Goal: Transaction & Acquisition: Download file/media

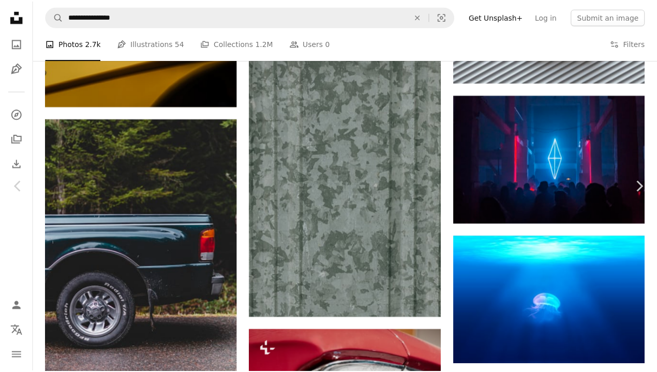
scroll to position [4842, 0]
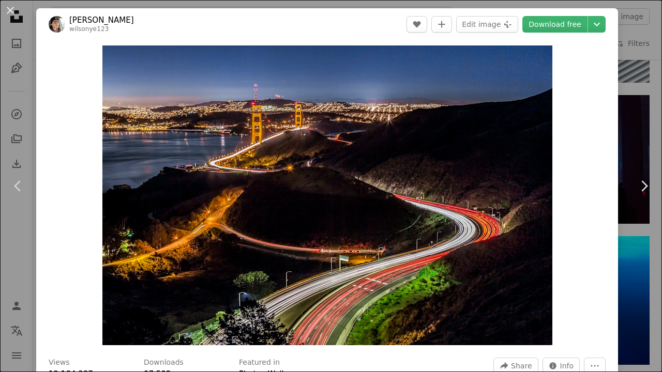
click at [500, 23] on button "Edit image Plus sign for Unsplash+" at bounding box center [487, 24] width 62 height 17
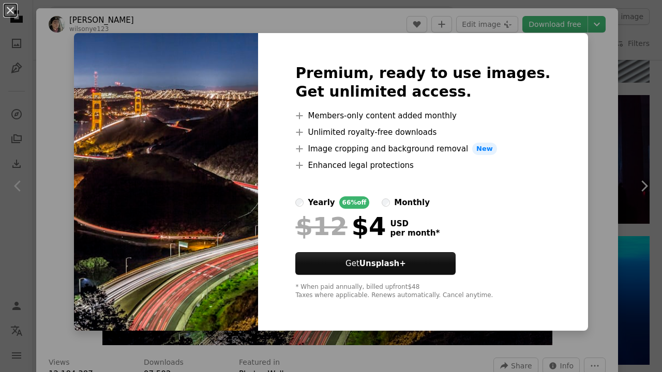
click at [18, 39] on div "An X shape Premium, ready to use images. Get unlimited access. A plus sign Memb…" at bounding box center [331, 186] width 662 height 372
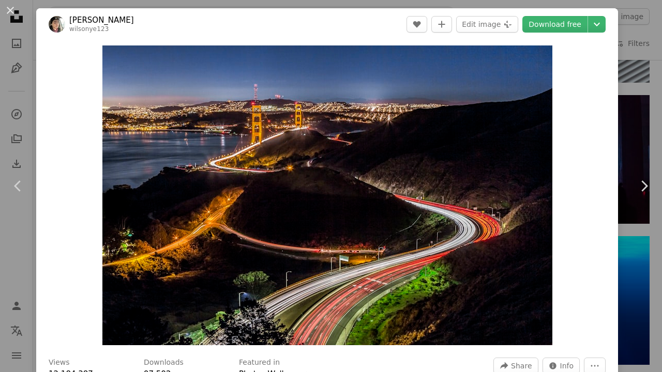
click at [18, 39] on div "An X shape Chevron left Chevron right Wilson Ye wilsonye123 A heart A plus sign…" at bounding box center [331, 186] width 662 height 372
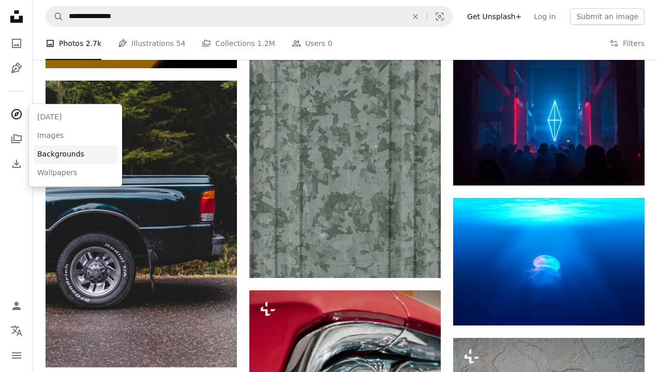
click at [51, 151] on link "Backgrounds" at bounding box center [75, 154] width 85 height 19
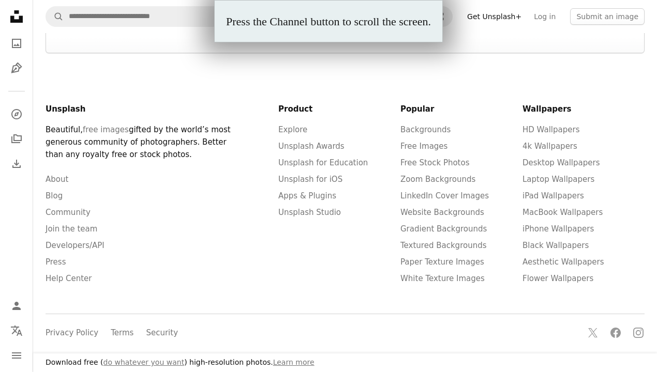
scroll to position [62, 0]
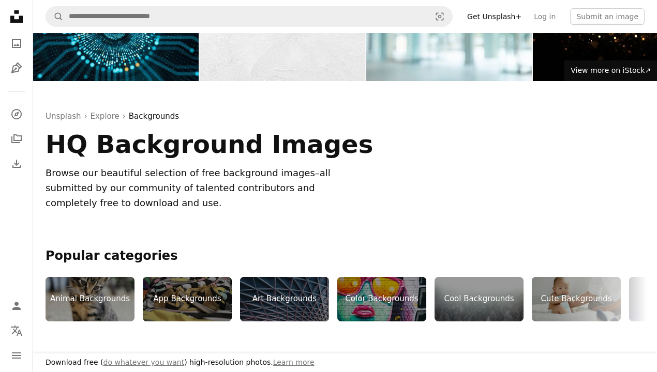
click at [97, 290] on div "Animal Backgrounds" at bounding box center [90, 299] width 89 height 44
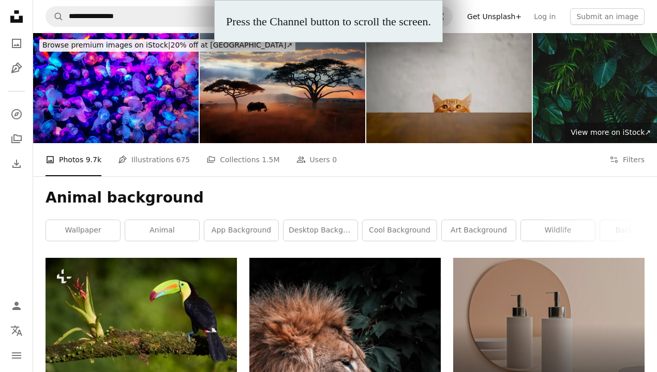
scroll to position [124, 0]
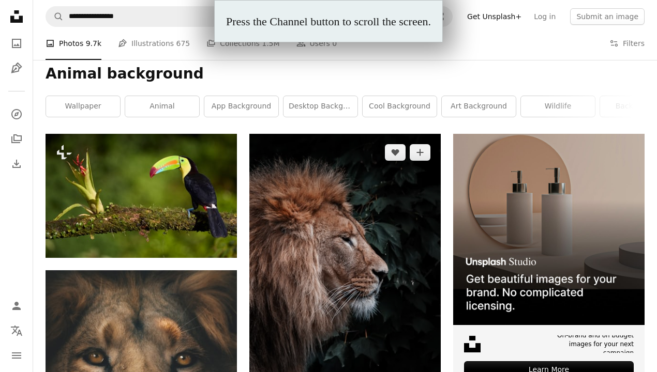
click at [277, 273] on img at bounding box center [344, 278] width 191 height 288
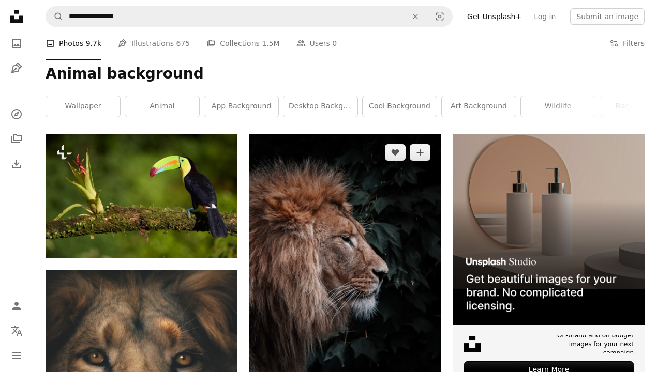
click at [277, 273] on img at bounding box center [344, 278] width 191 height 288
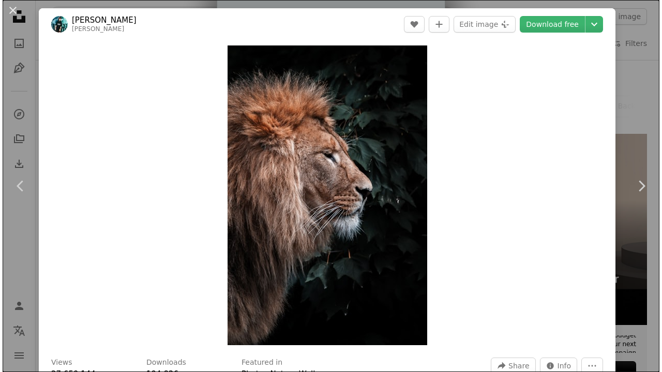
scroll to position [186, 0]
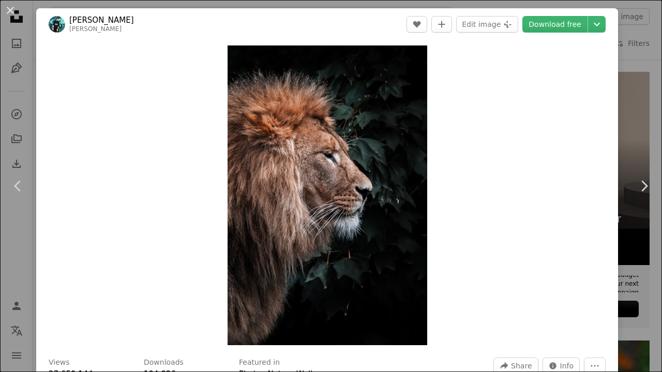
click at [550, 25] on link "Download free" at bounding box center [555, 24] width 65 height 17
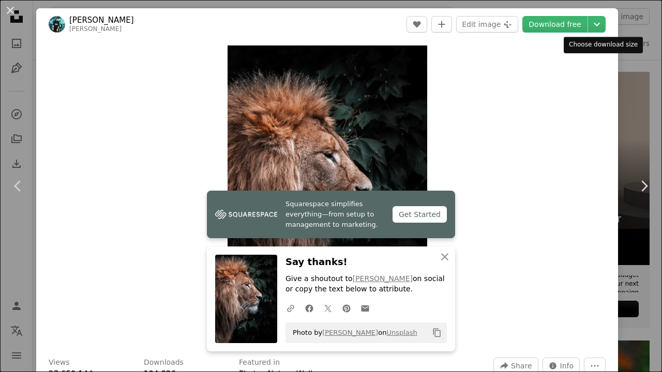
click at [594, 25] on icon "Chevron down" at bounding box center [597, 24] width 17 height 12
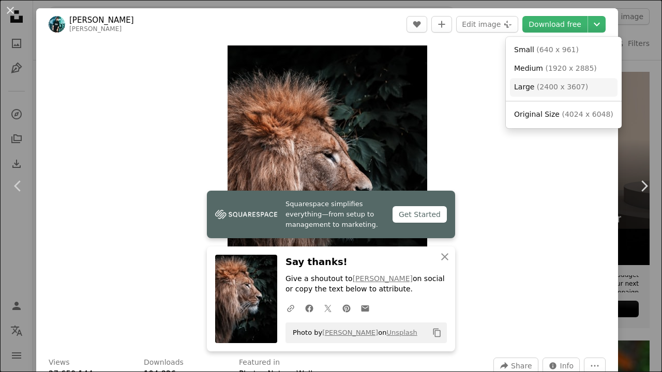
click at [594, 80] on link "Large ( 2400 x 3607 )" at bounding box center [564, 87] width 108 height 19
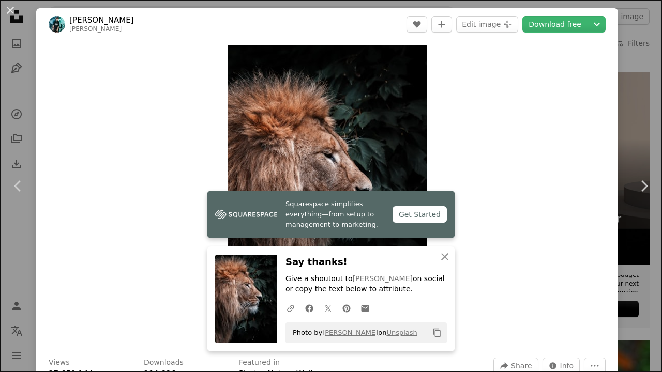
click at [414, 208] on div "Get Started" at bounding box center [420, 214] width 54 height 17
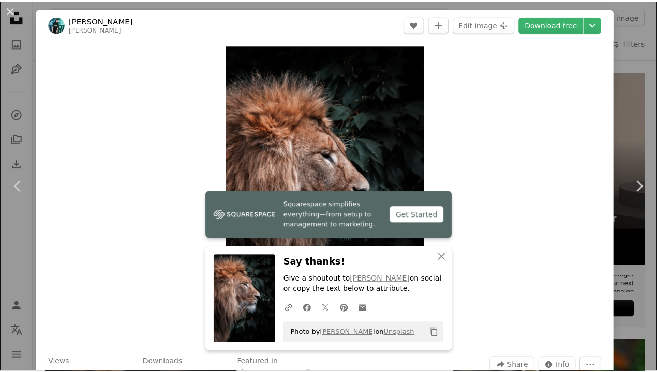
scroll to position [124, 0]
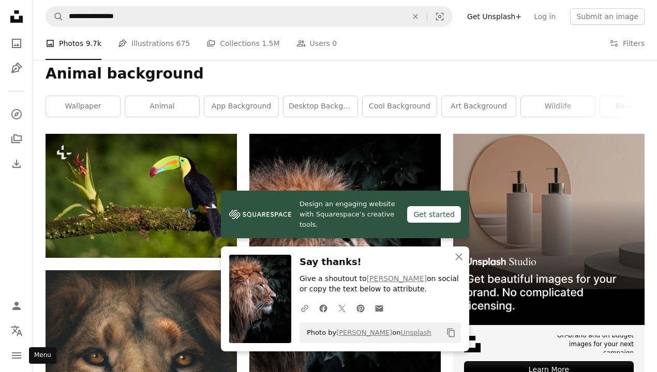
click at [18, 354] on icon "Menu" at bounding box center [16, 356] width 9 height 6
